Goal: Task Accomplishment & Management: Manage account settings

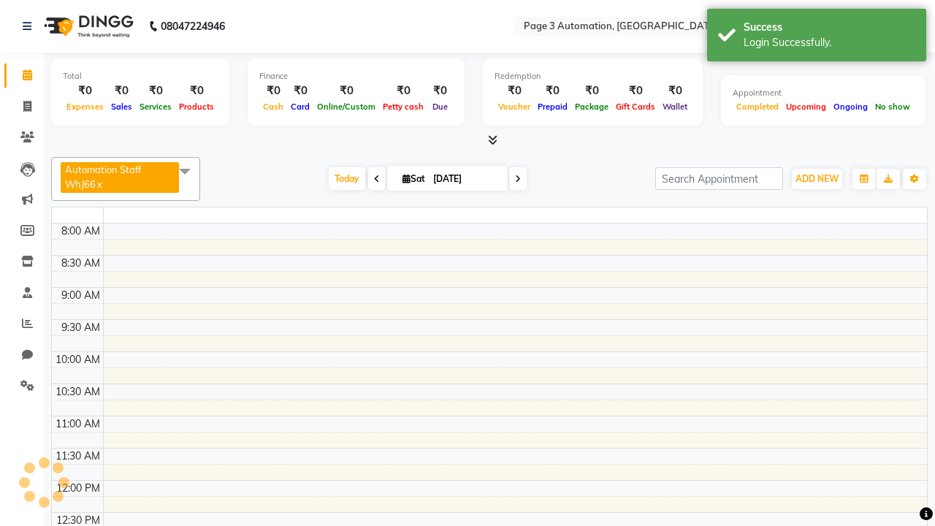
select select "en"
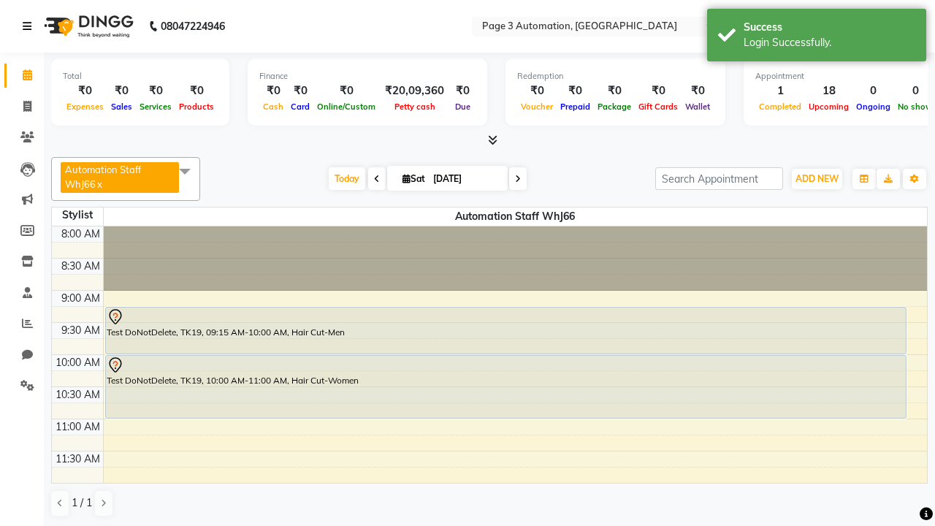
click at [30, 26] on icon at bounding box center [27, 26] width 9 height 10
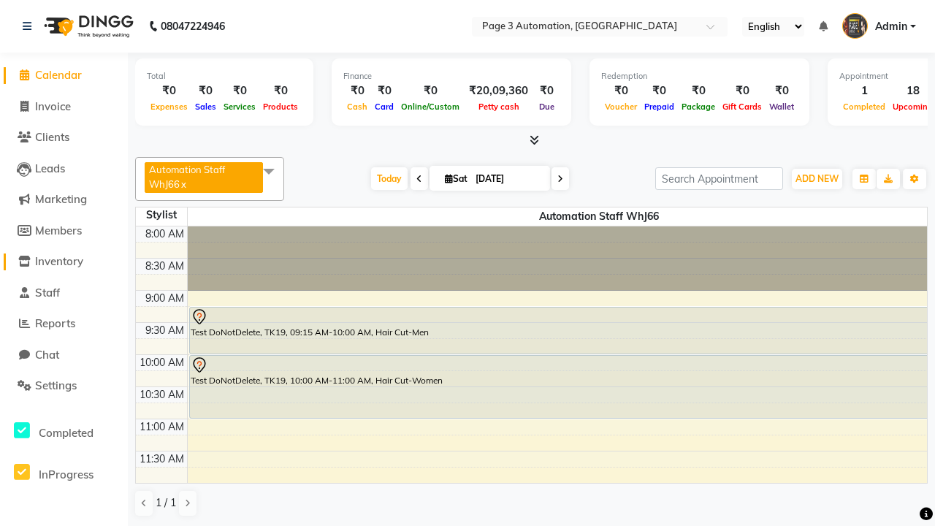
click at [64, 261] on span "Inventory" at bounding box center [59, 261] width 48 height 14
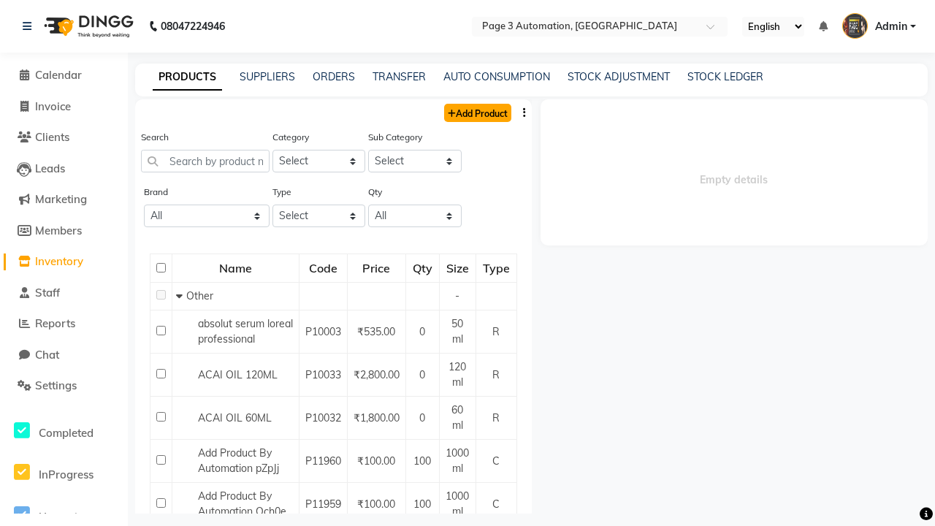
click at [476, 112] on link "Add Product" at bounding box center [477, 113] width 67 height 18
select select "true"
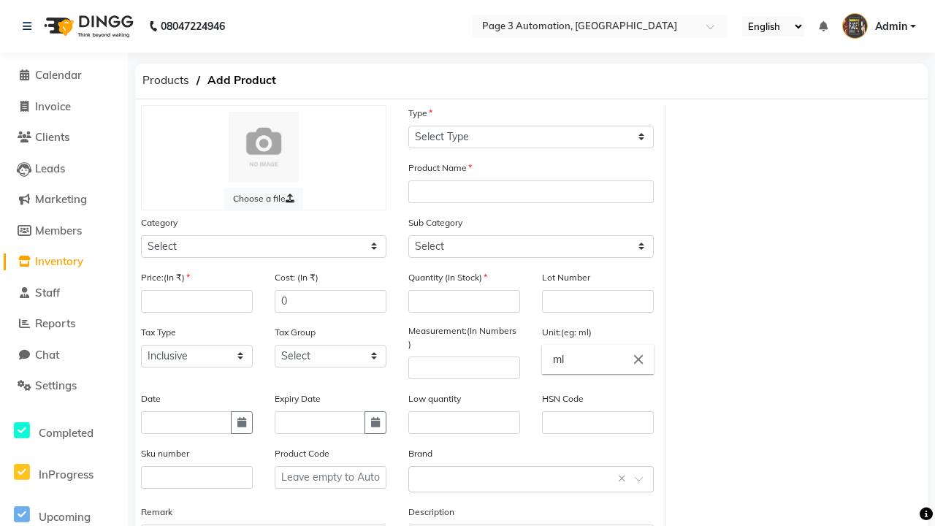
select select "C"
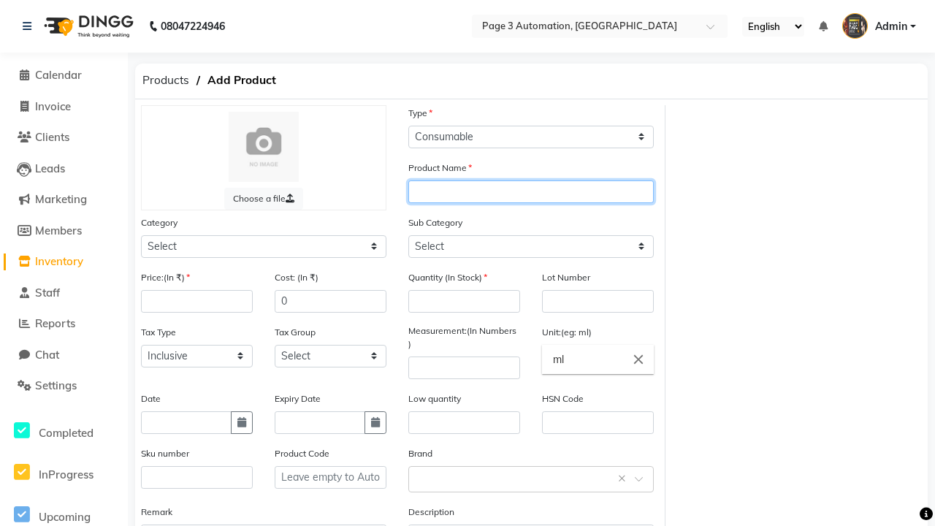
type input "Automation Product w7K0a"
select select "41401000"
select select "41401002"
type input "Automation Product w7K0a"
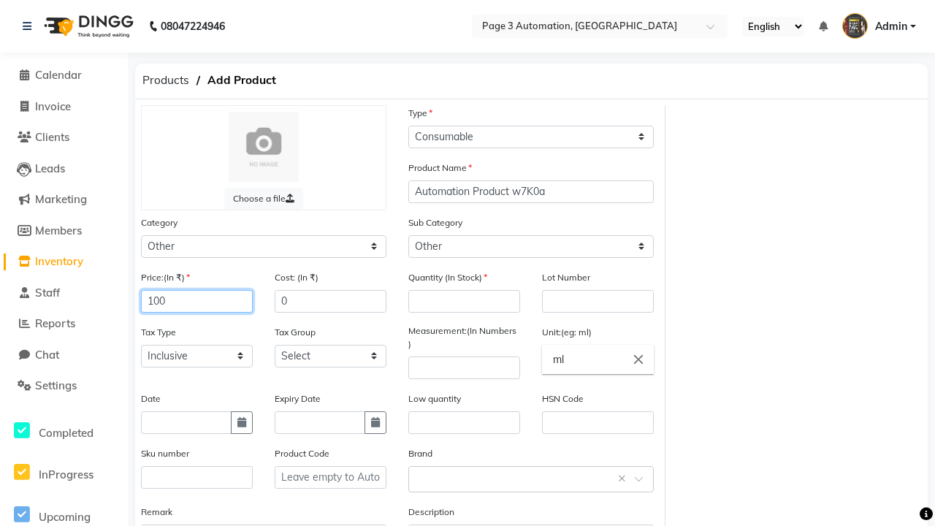
type input "100"
type input "150"
type input "100"
type input "1000"
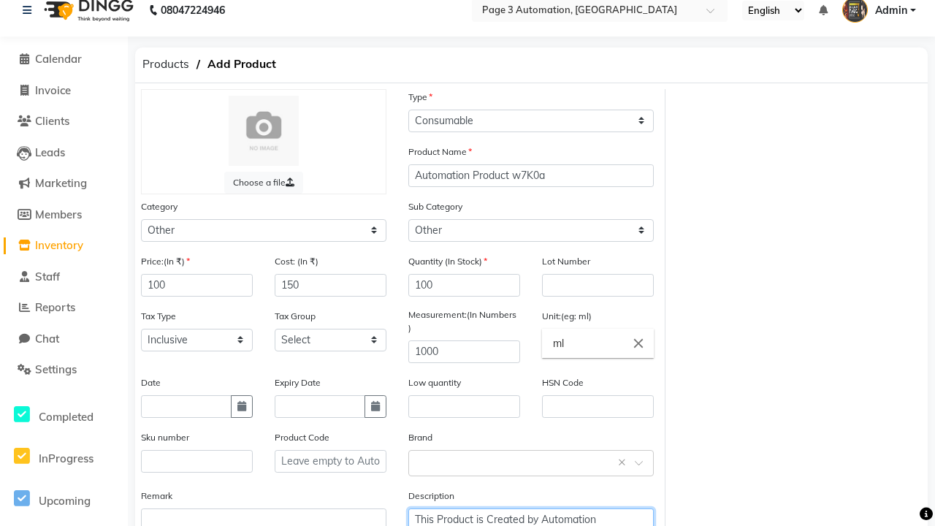
type textarea "This Product is Created by Automation"
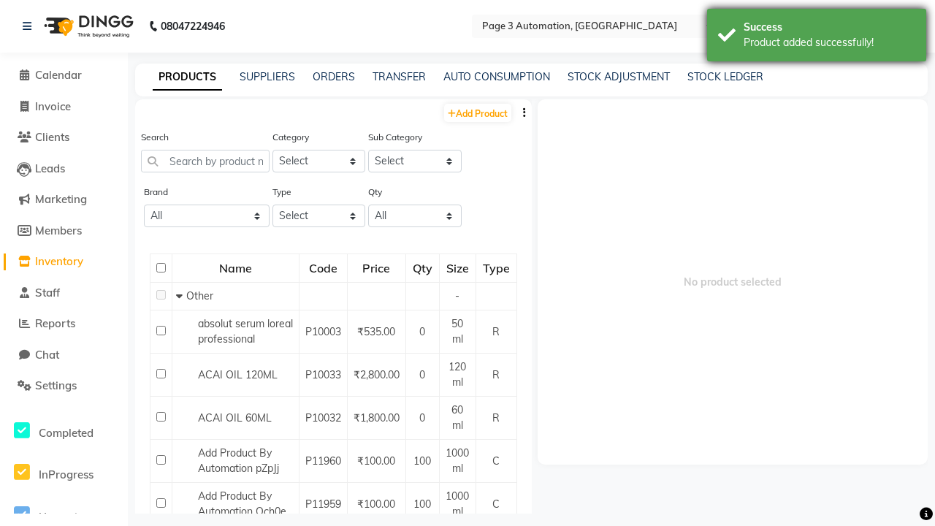
click at [817, 37] on div "Product added successfully!" at bounding box center [830, 42] width 172 height 15
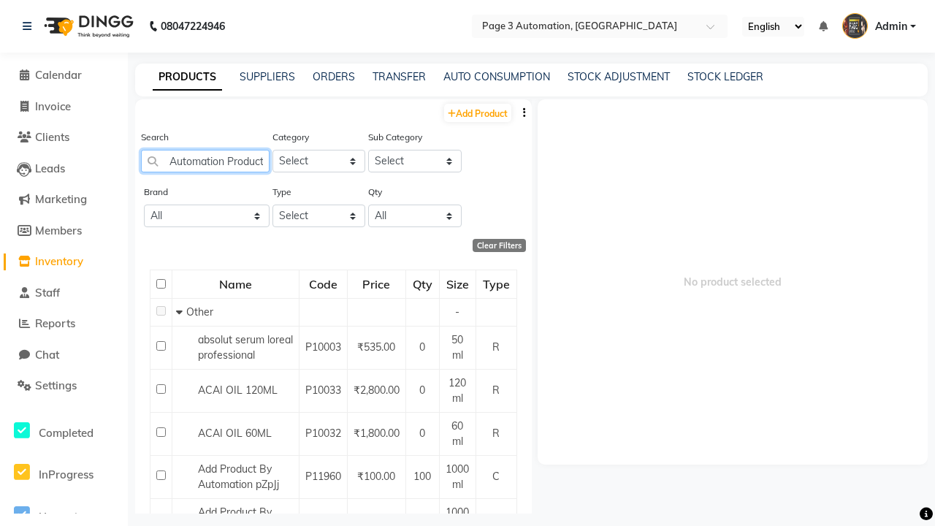
scroll to position [0, 37]
type input "Automation Product w7K0a"
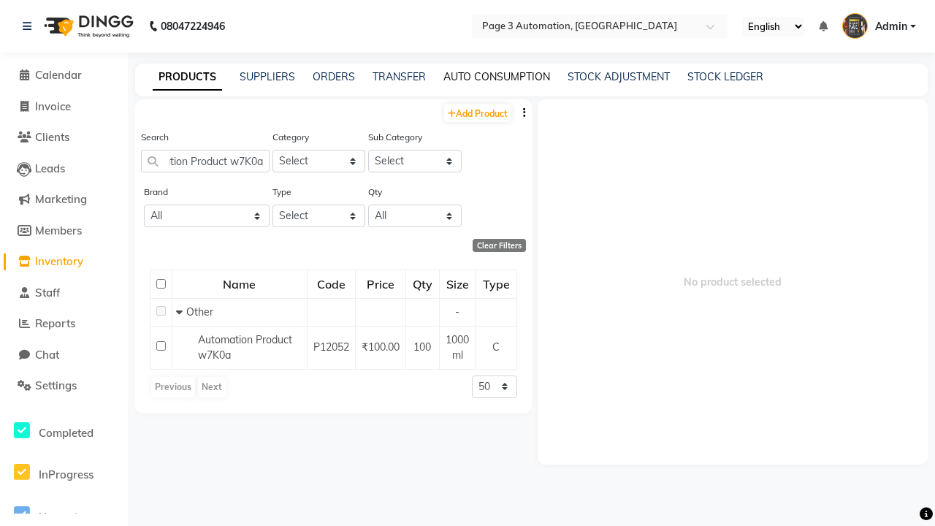
click at [497, 77] on link "AUTO CONSUMPTION" at bounding box center [496, 76] width 107 height 13
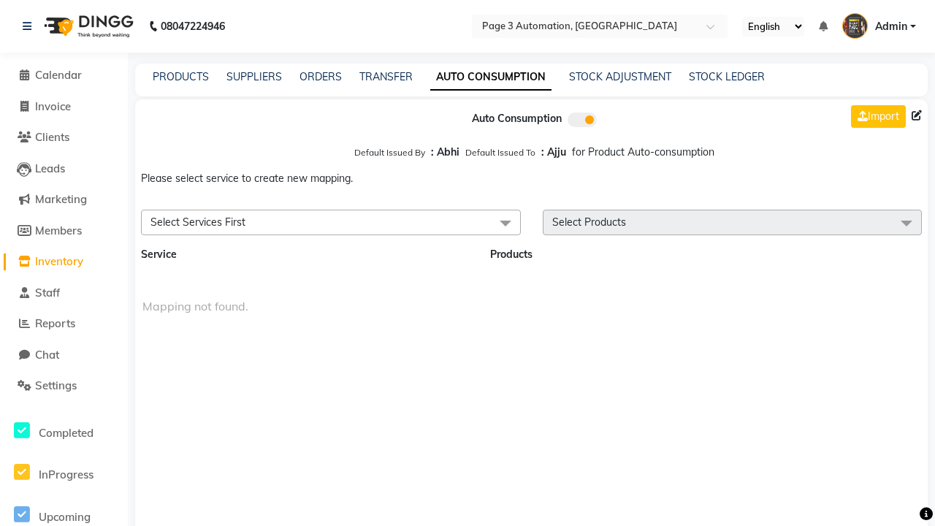
click at [330, 222] on span "Select Services First" at bounding box center [331, 223] width 380 height 26
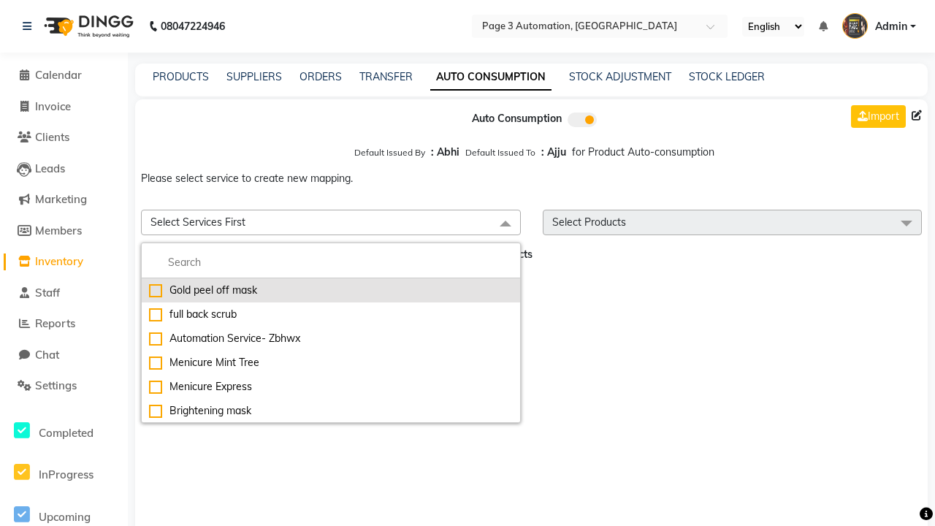
click at [330, 290] on div "Gold peel off mask" at bounding box center [331, 290] width 364 height 15
checkbox input "true"
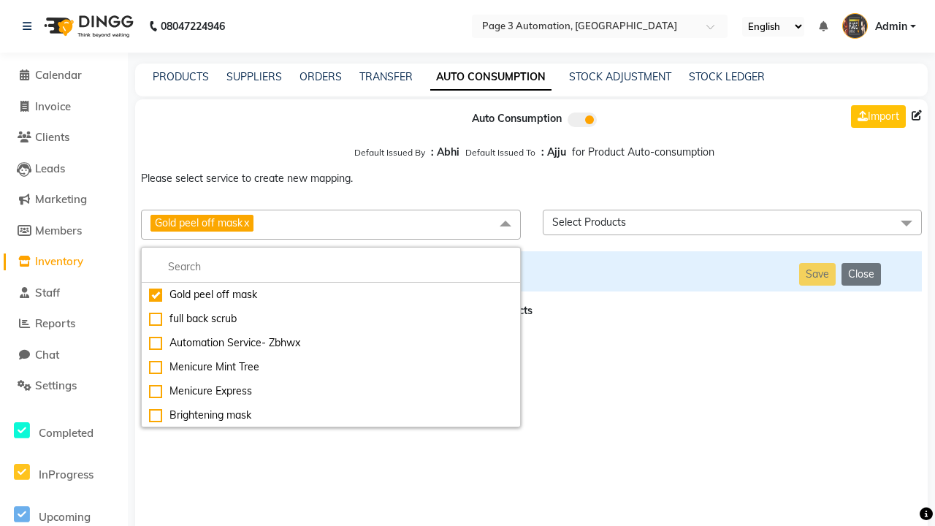
click at [732, 222] on span "Select Products" at bounding box center [733, 223] width 380 height 26
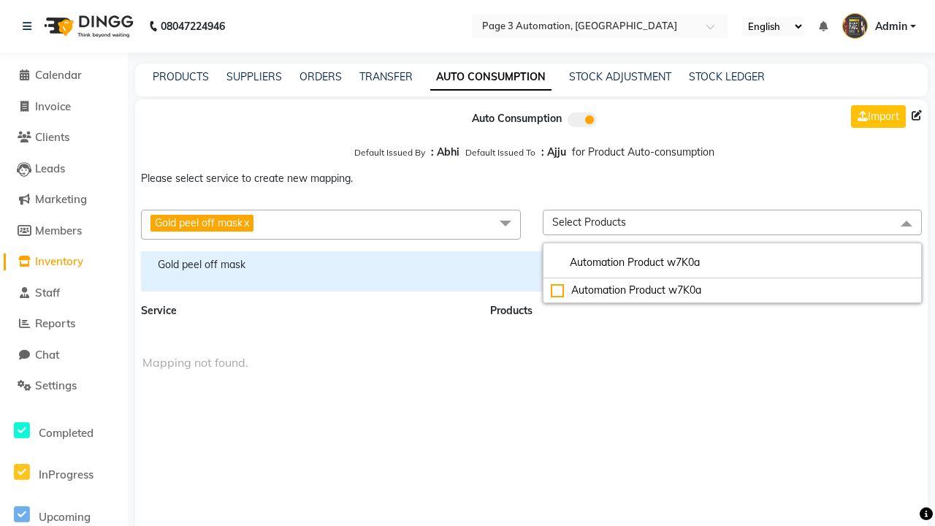
type input "Automation Product w7K0a"
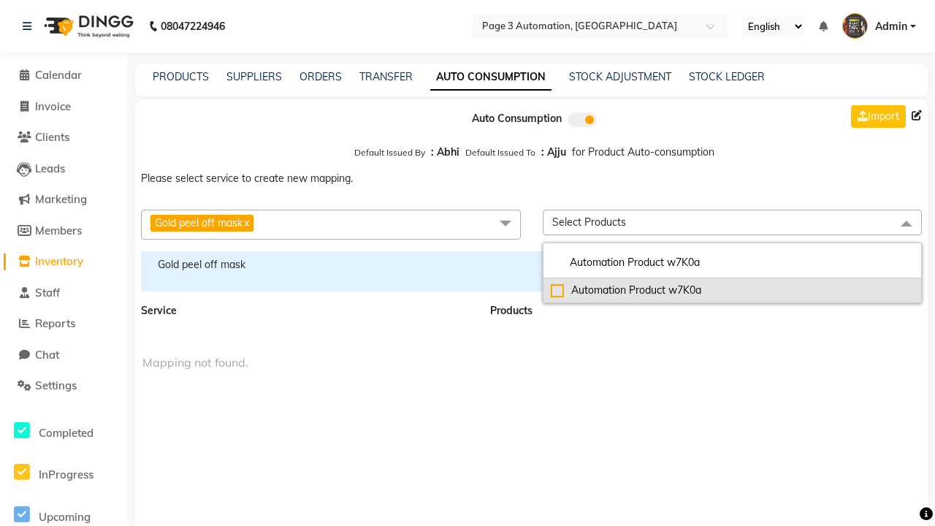
click at [732, 290] on div "Automation Product w7K0a" at bounding box center [733, 290] width 364 height 15
checkbox input "true"
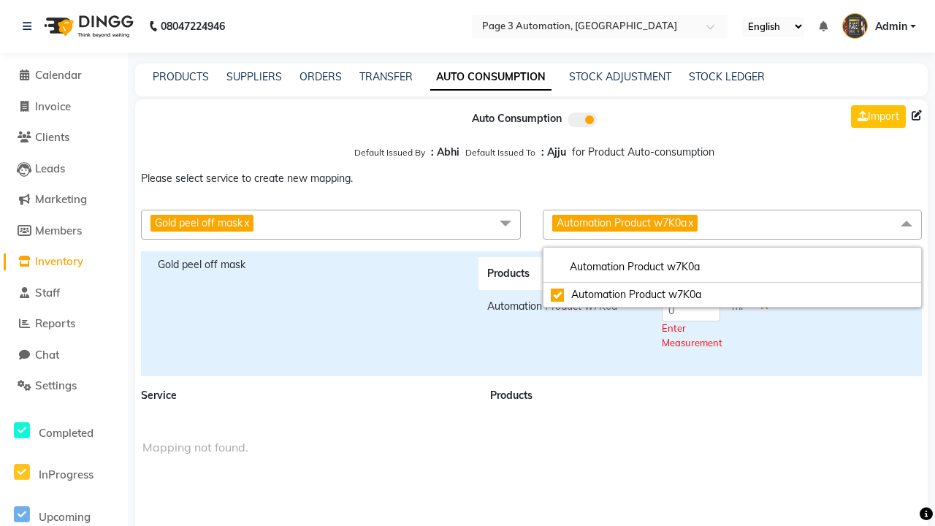
click at [732, 224] on span "Automation Product w7K0a x" at bounding box center [733, 225] width 380 height 30
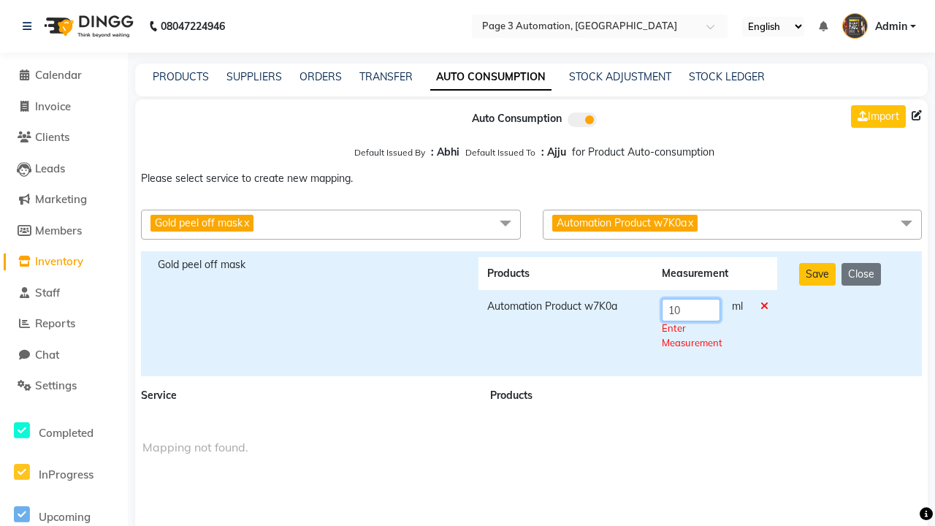
type input "10"
click at [852, 313] on div "Save Close" at bounding box center [852, 313] width 129 height 113
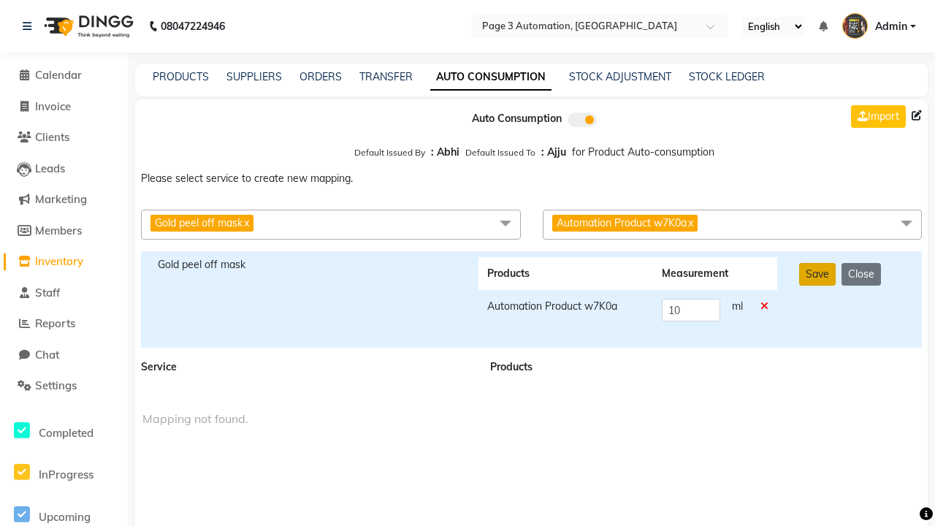
click at [817, 274] on button "Save" at bounding box center [817, 274] width 37 height 23
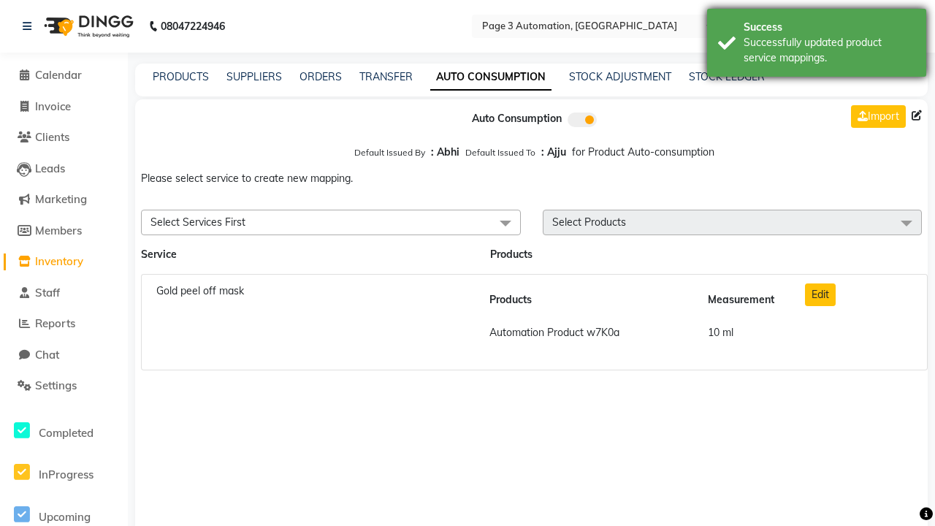
click at [817, 45] on div "Successfully updated product service mappings." at bounding box center [830, 50] width 172 height 31
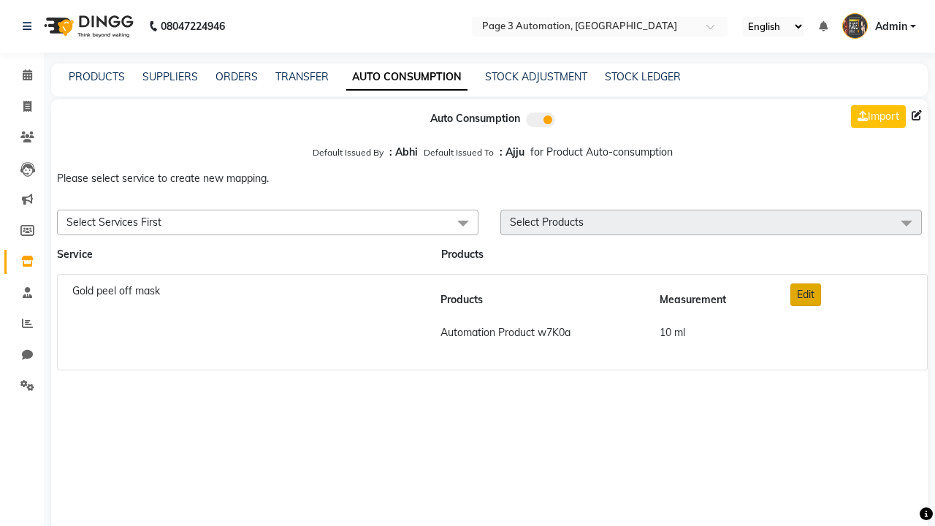
click at [806, 294] on button "Edit" at bounding box center [805, 294] width 31 height 23
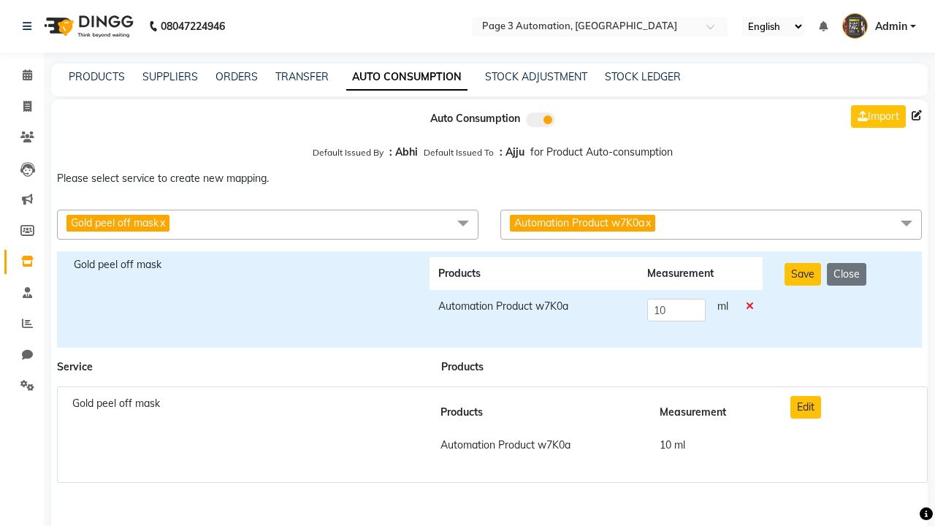
click at [749, 306] on icon at bounding box center [750, 306] width 8 height 10
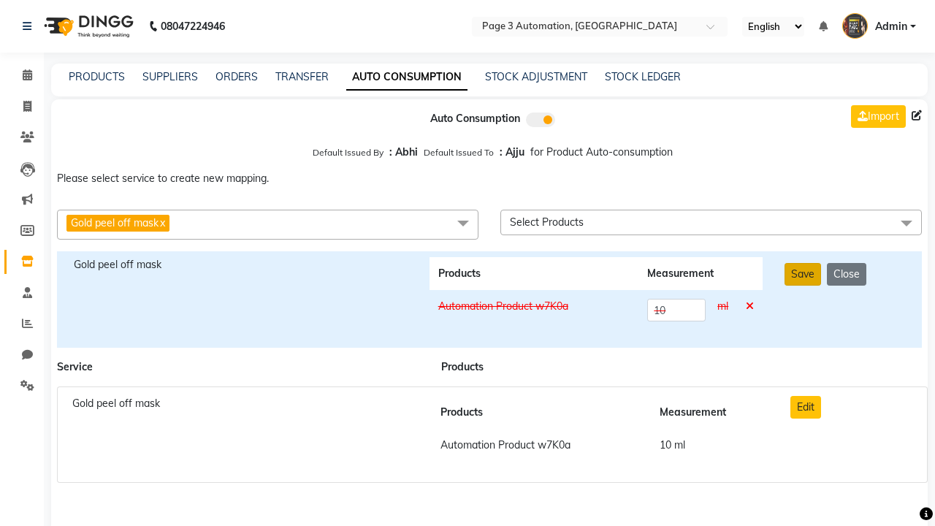
click at [803, 274] on button "Save" at bounding box center [802, 274] width 37 height 23
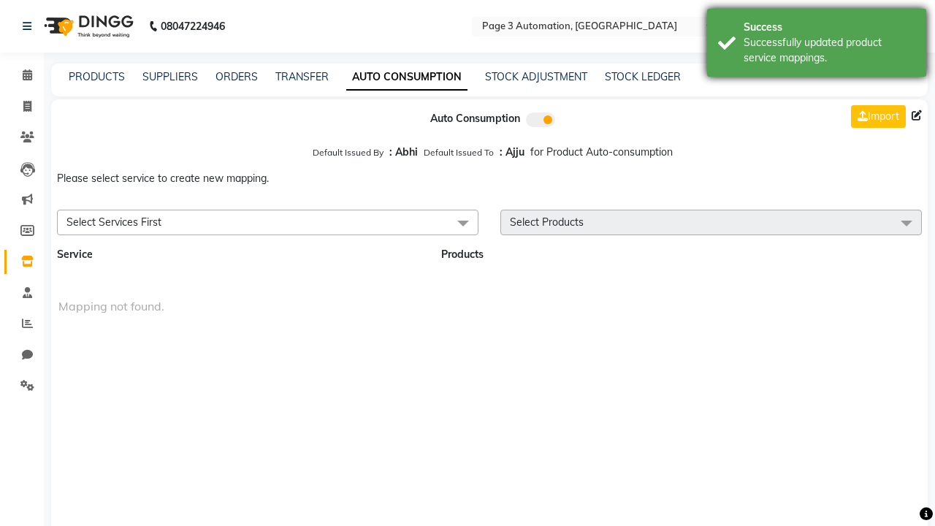
click at [817, 45] on div "Successfully updated product service mappings." at bounding box center [830, 50] width 172 height 31
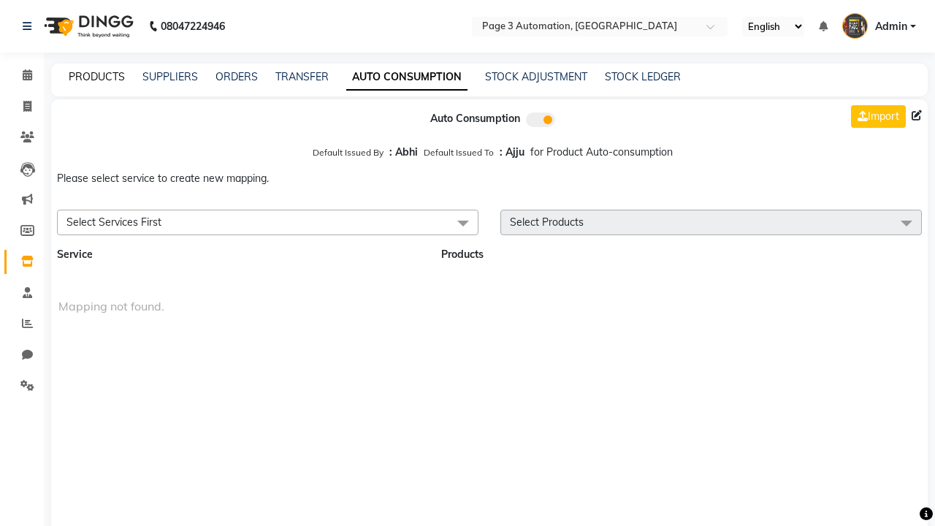
click at [96, 77] on link "PRODUCTS" at bounding box center [97, 76] width 56 height 13
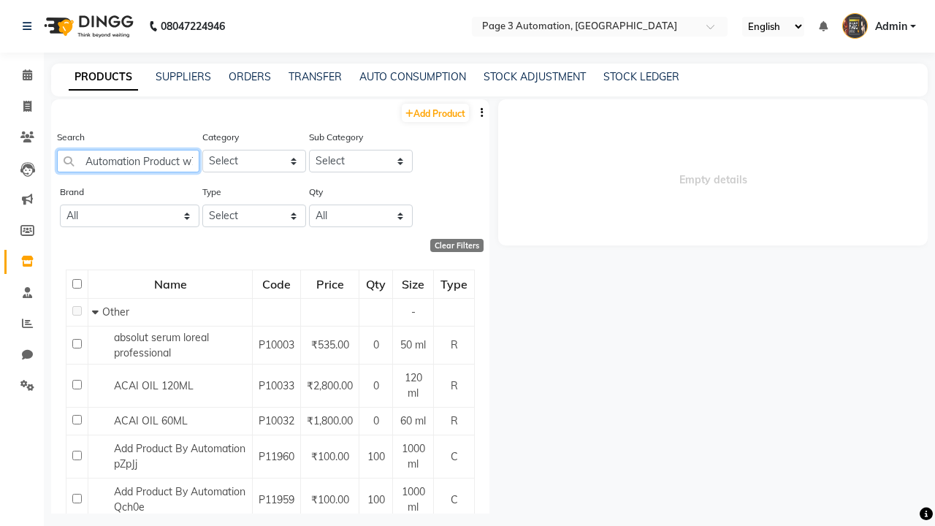
scroll to position [0, 23]
type input "Automation Product w7K0a"
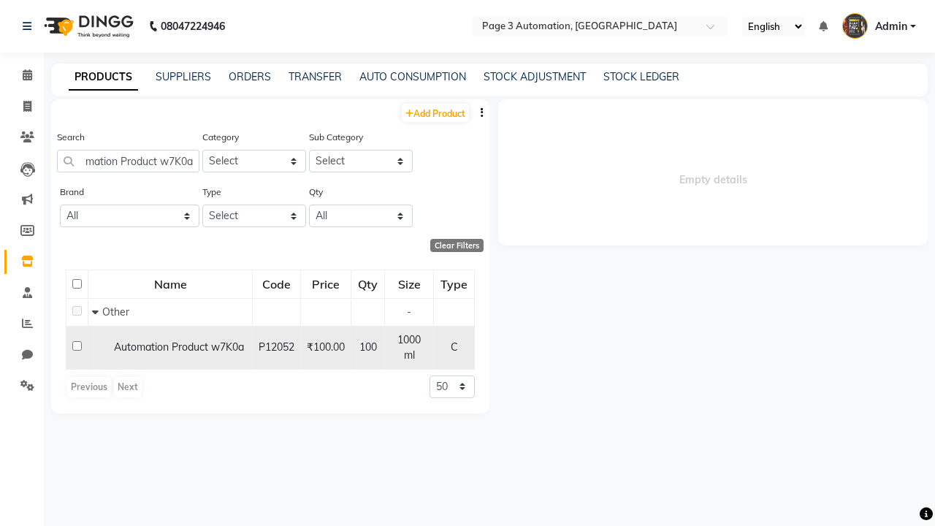
click at [77, 341] on input "checkbox" at bounding box center [76, 345] width 9 height 9
checkbox input "true"
select select
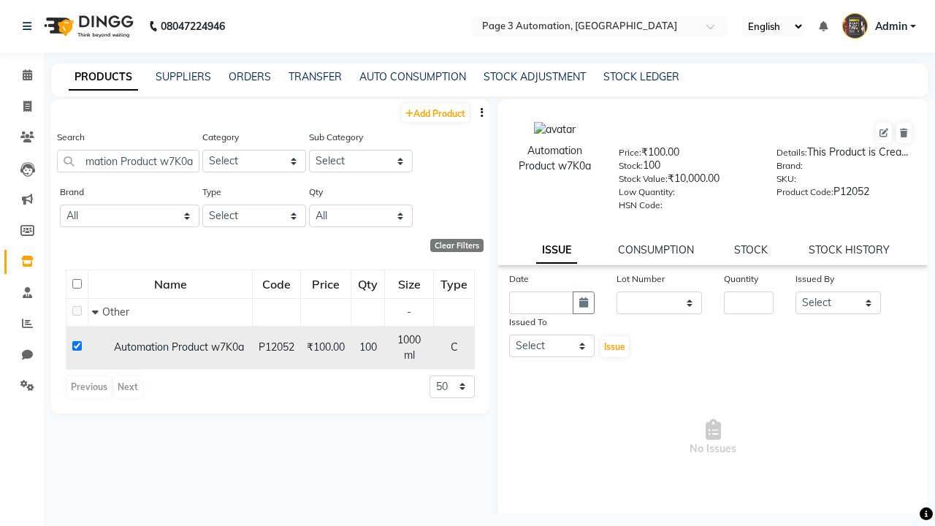
scroll to position [0, 0]
click at [903, 133] on icon at bounding box center [904, 133] width 8 height 9
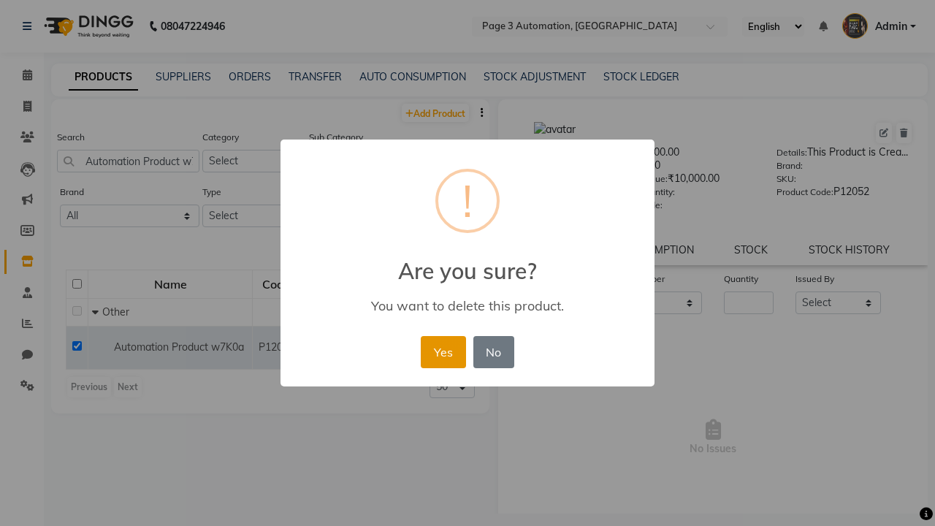
click at [443, 351] on button "Yes" at bounding box center [443, 352] width 45 height 32
